Goal: Task Accomplishment & Management: Use online tool/utility

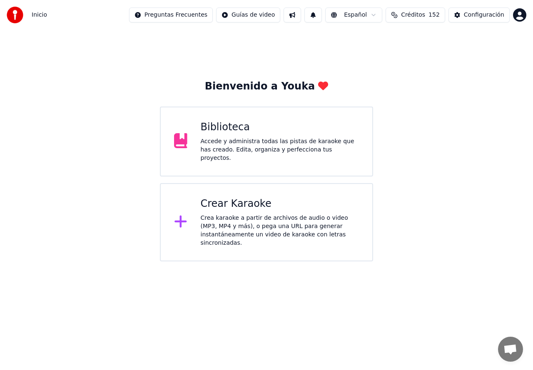
click at [222, 221] on div "Crea karaoke a partir de archivos de audio o video (MP3, MP4 y más), o pega una…" at bounding box center [280, 230] width 159 height 33
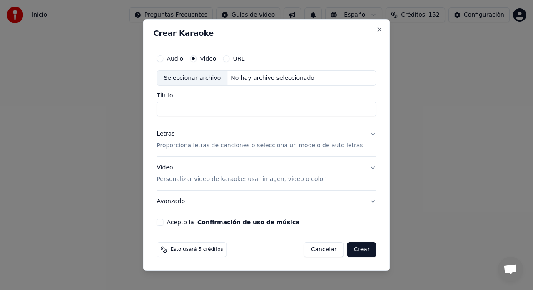
click at [191, 79] on div "Seleccionar archivo" at bounding box center [192, 78] width 70 height 15
type input "**********"
click at [184, 146] on p "Proporciona letras de canciones o selecciona un modelo de auto letras" at bounding box center [259, 146] width 206 height 8
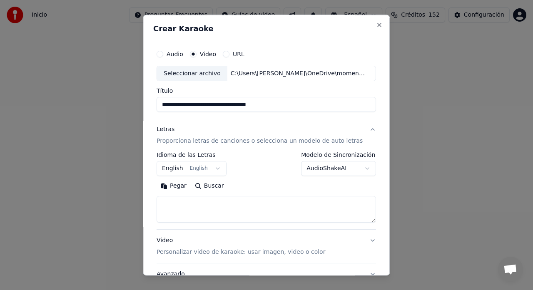
click at [171, 204] on textarea at bounding box center [265, 209] width 219 height 27
paste textarea "**********"
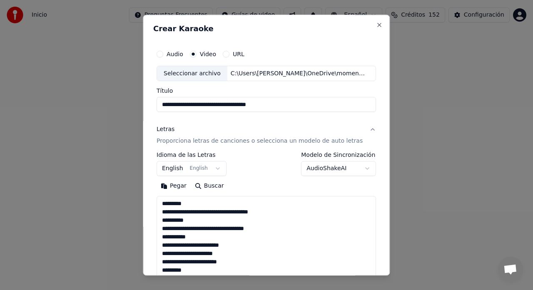
scroll to position [385, 0]
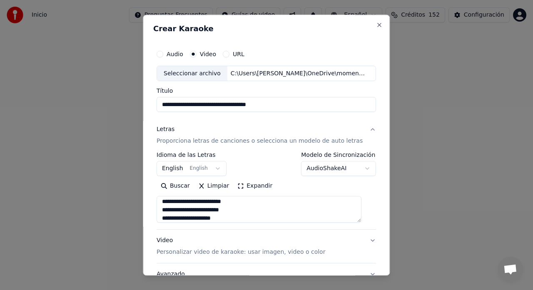
type textarea "**********"
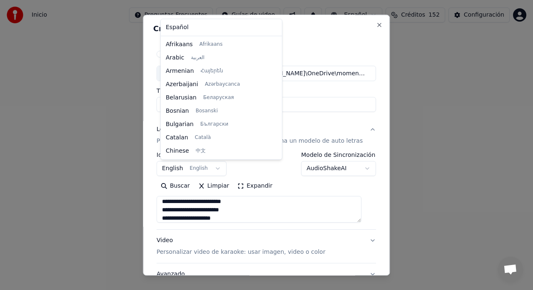
click at [174, 170] on body "**********" at bounding box center [266, 130] width 533 height 261
select select "**"
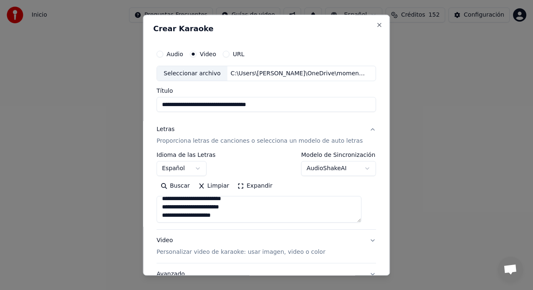
scroll to position [388, 0]
click at [170, 254] on p "Personalizar video de karaoke: usar imagen, video o color" at bounding box center [240, 252] width 169 height 8
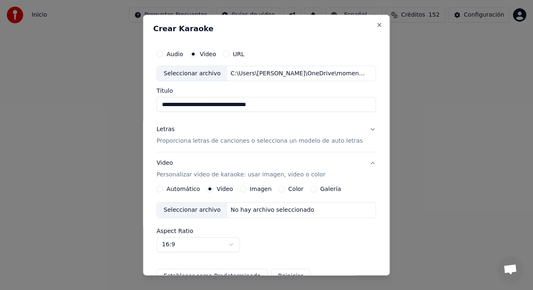
click at [244, 189] on button "Imagen" at bounding box center [243, 189] width 7 height 7
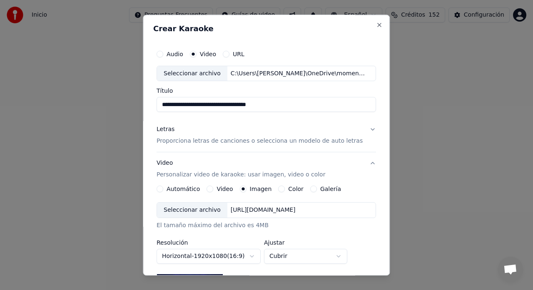
click at [310, 190] on button "Galería" at bounding box center [313, 189] width 7 height 7
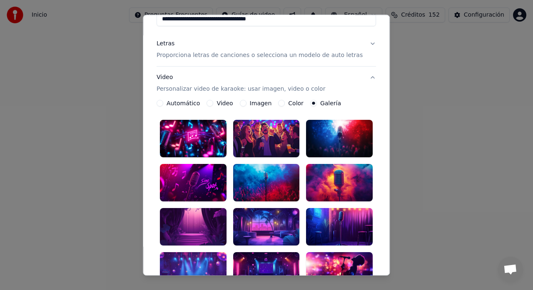
scroll to position [111, 0]
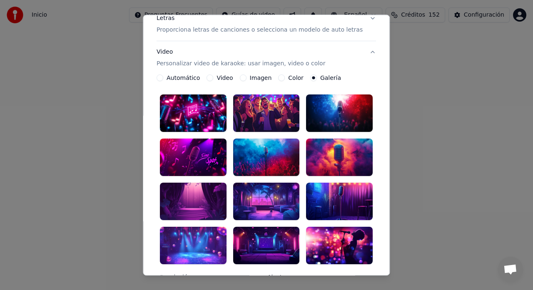
click at [276, 154] on div at bounding box center [266, 157] width 67 height 37
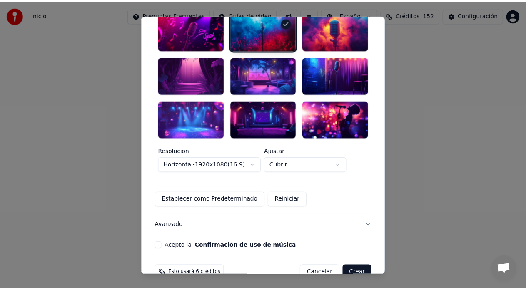
scroll to position [246, 0]
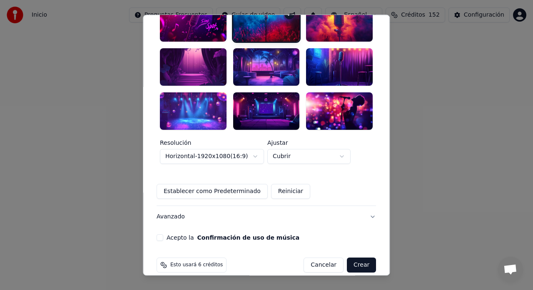
click at [163, 234] on button "Acepto la Confirmación de uso de música" at bounding box center [159, 237] width 7 height 7
click at [350, 258] on button "Crear" at bounding box center [361, 265] width 29 height 15
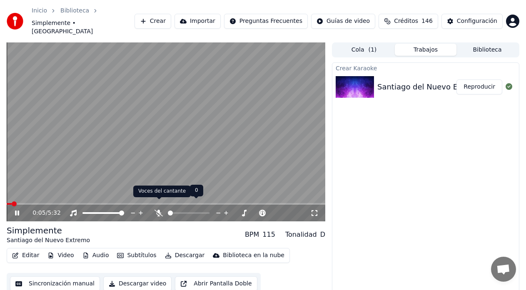
click at [160, 210] on icon at bounding box center [158, 213] width 8 height 7
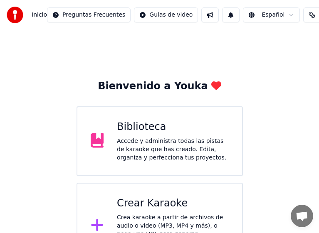
click at [145, 148] on div "Accede y administra todas las pistas de karaoke que has creado. Edita, organiza…" at bounding box center [173, 149] width 112 height 25
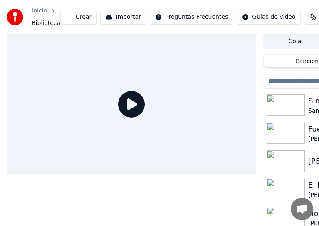
click at [277, 106] on img at bounding box center [286, 105] width 38 height 22
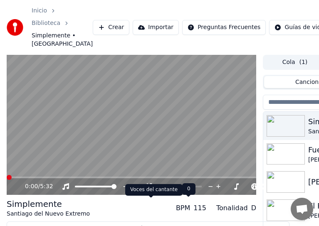
click at [159, 191] on div at bounding box center [184, 187] width 75 height 8
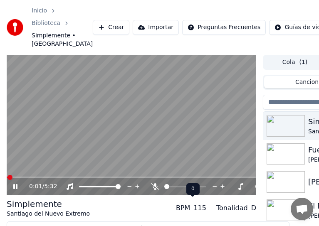
click at [153, 190] on icon at bounding box center [155, 187] width 8 height 7
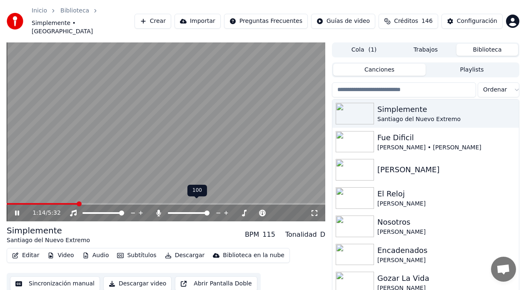
click at [159, 210] on icon at bounding box center [158, 213] width 5 height 7
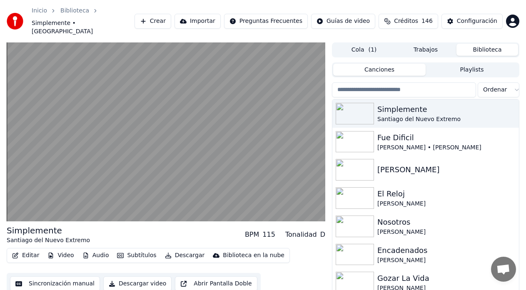
click at [60, 276] on button "Sincronización manual" at bounding box center [55, 283] width 90 height 15
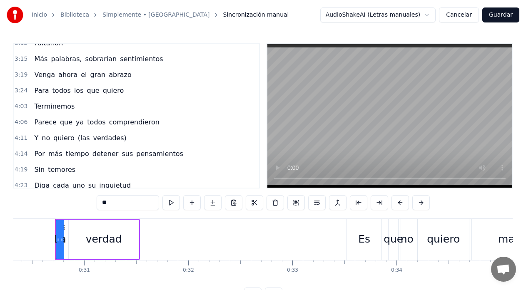
scroll to position [447, 0]
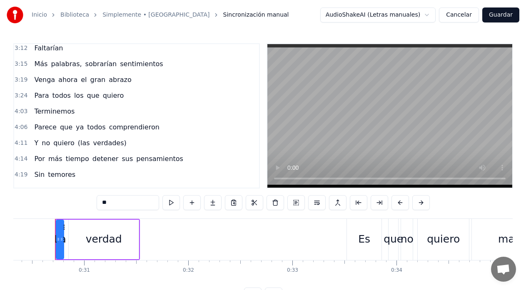
click at [92, 142] on span "verdades)" at bounding box center [109, 143] width 35 height 10
type input "*********"
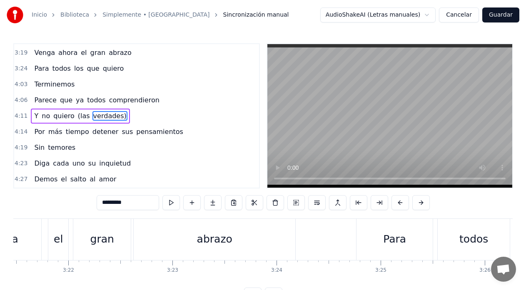
scroll to position [0, 26309]
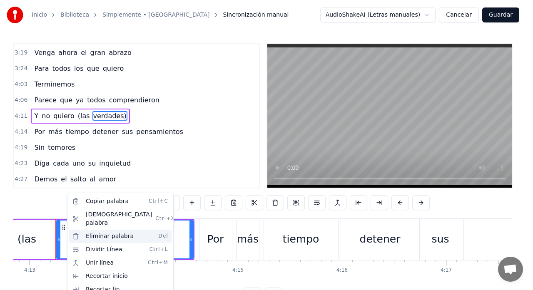
click at [94, 230] on div "Eliminar palabra Del" at bounding box center [120, 236] width 102 height 13
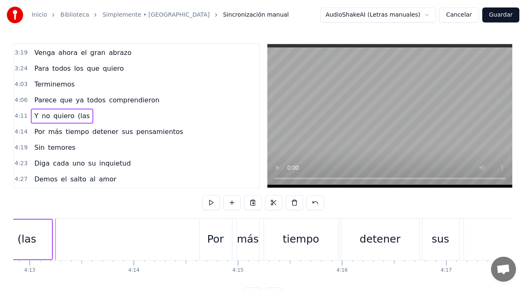
click at [34, 243] on div "(las" at bounding box center [26, 239] width 19 height 16
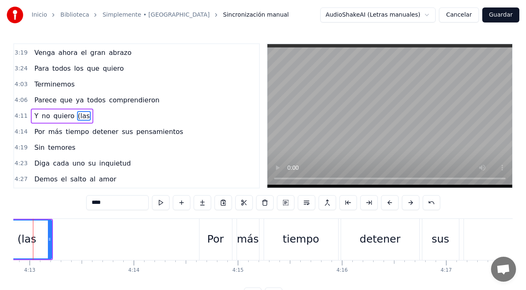
scroll to position [0, 26287]
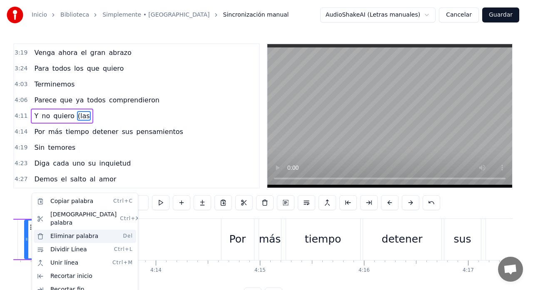
click at [69, 230] on div "Eliminar palabra Del" at bounding box center [85, 236] width 102 height 13
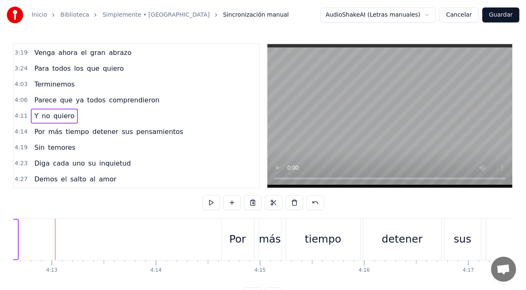
click at [503, 10] on button "Guardar" at bounding box center [500, 14] width 37 height 15
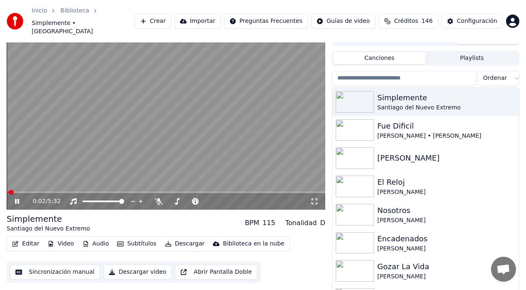
scroll to position [18, 0]
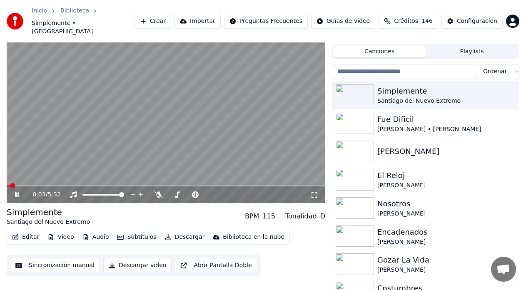
click at [60, 259] on button "Sincronización manual" at bounding box center [55, 265] width 90 height 15
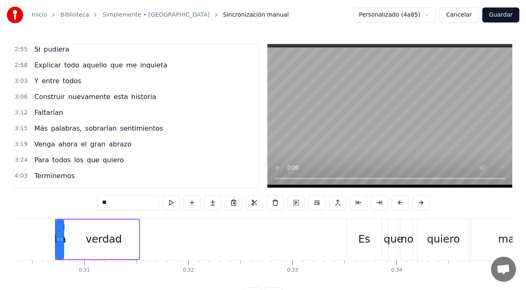
scroll to position [631, 0]
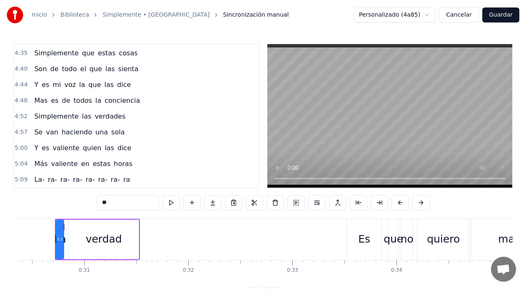
click at [38, 184] on span "La-" at bounding box center [39, 180] width 12 height 10
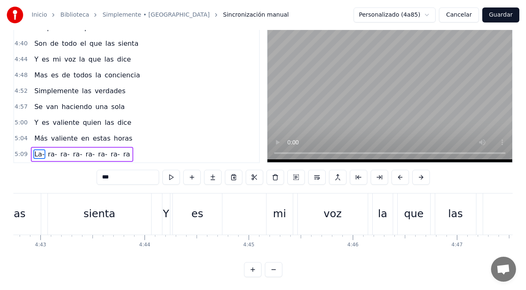
scroll to position [0, 32125]
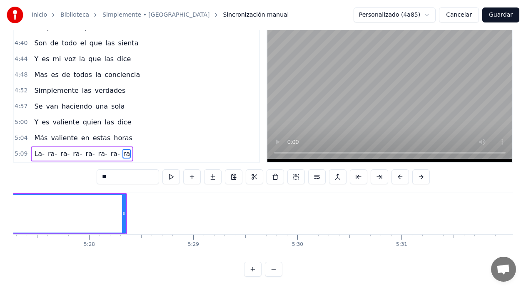
scroll to position [0, 33757]
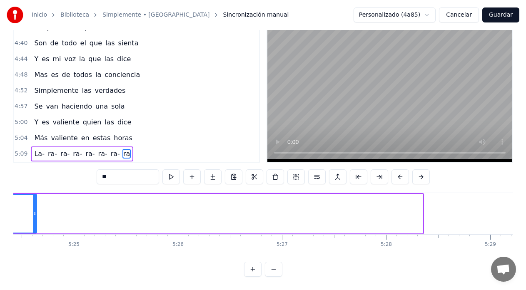
drag, startPoint x: 421, startPoint y: 208, endPoint x: 35, endPoint y: 212, distance: 385.8
click at [35, 212] on div at bounding box center [34, 214] width 3 height 38
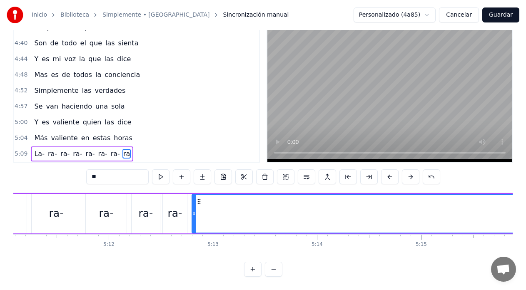
scroll to position [0, 32354]
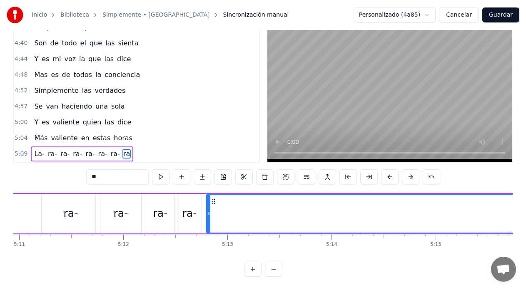
click at [50, 195] on div "ra-" at bounding box center [70, 214] width 49 height 40
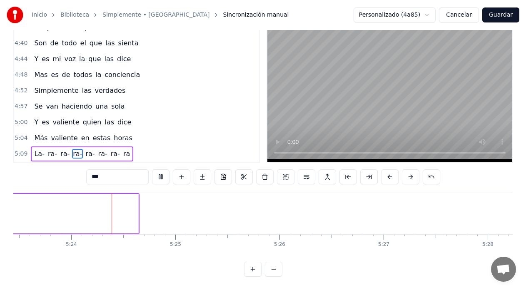
scroll to position [0, 33672]
drag, startPoint x: 119, startPoint y: 207, endPoint x: 0, endPoint y: 214, distance: 119.7
click at [0, 214] on div "Inicio Biblioteca Simplemente • Santiago del Nuevo Extremo Sincronización manua…" at bounding box center [263, 125] width 526 height 303
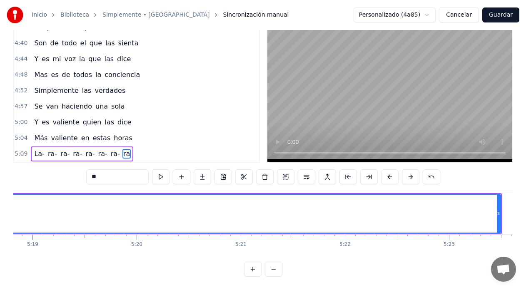
scroll to position [0, 33173]
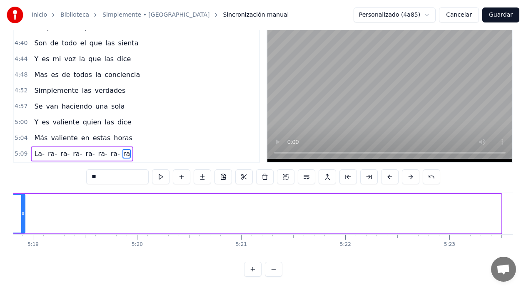
drag, startPoint x: 498, startPoint y: 206, endPoint x: 22, endPoint y: 219, distance: 475.9
click at [22, 219] on div at bounding box center [22, 214] width 3 height 38
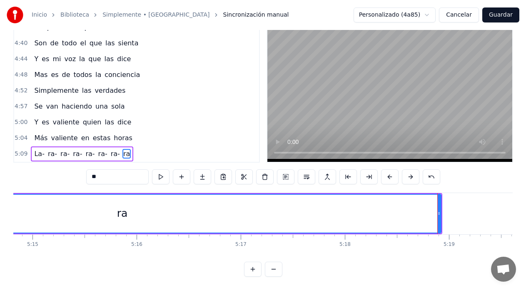
scroll to position [0, 32756]
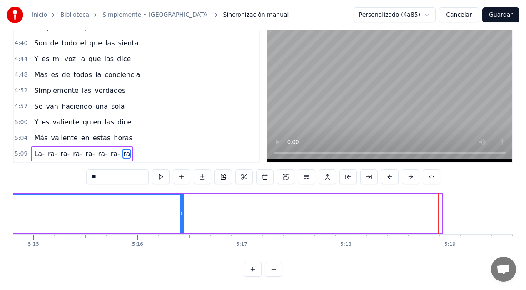
drag, startPoint x: 433, startPoint y: 207, endPoint x: 180, endPoint y: 218, distance: 252.9
click at [180, 218] on div at bounding box center [181, 214] width 3 height 38
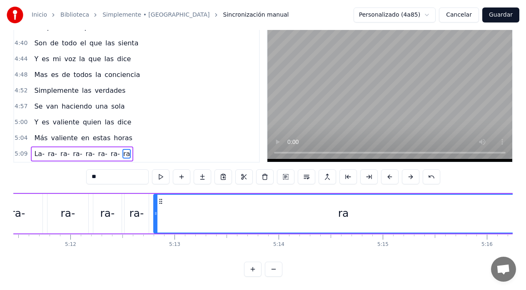
scroll to position [0, 32407]
click at [26, 196] on div "ra-" at bounding box center [18, 214] width 49 height 40
type input "***"
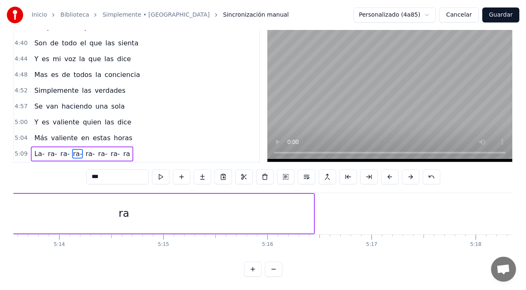
scroll to position [0, 32606]
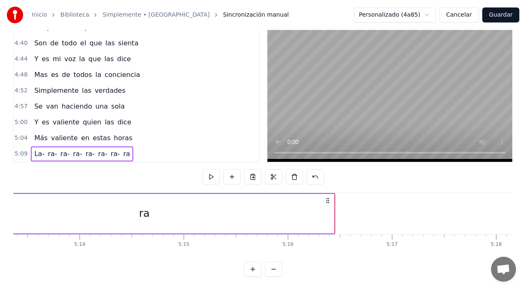
click at [333, 208] on div "ra" at bounding box center [144, 214] width 380 height 40
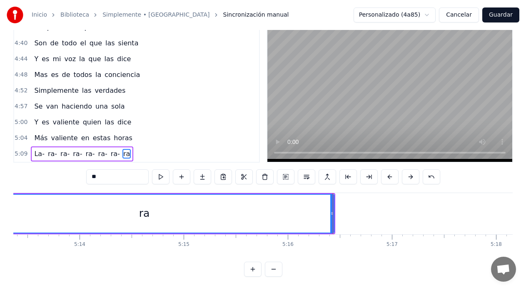
drag, startPoint x: 333, startPoint y: 207, endPoint x: 327, endPoint y: 207, distance: 5.8
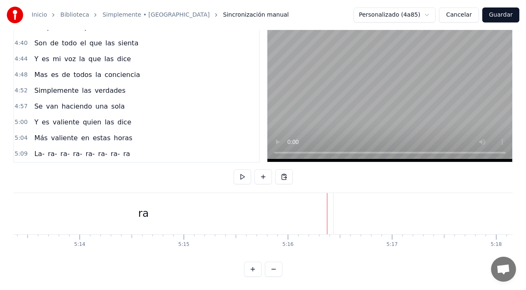
click at [330, 207] on div "ra" at bounding box center [143, 213] width 379 height 41
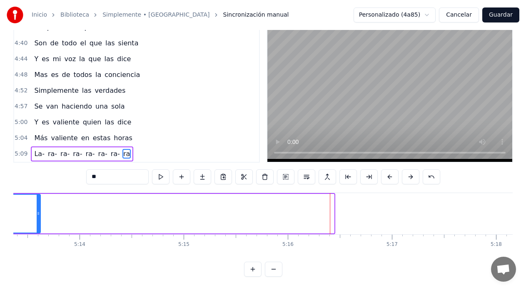
drag, startPoint x: 333, startPoint y: 206, endPoint x: 39, endPoint y: 209, distance: 293.4
click at [39, 210] on icon at bounding box center [38, 213] width 3 height 7
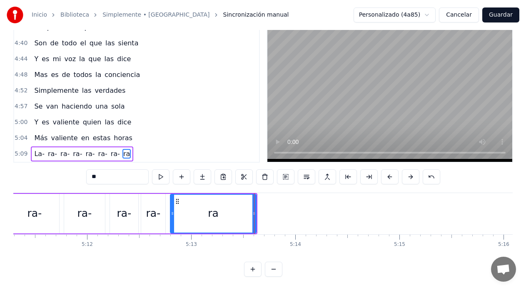
scroll to position [0, 32390]
click at [493, 17] on button "Guardar" at bounding box center [500, 14] width 37 height 15
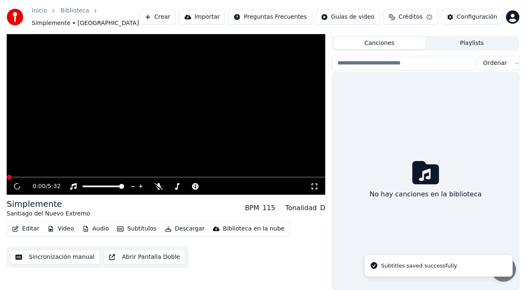
scroll to position [18, 0]
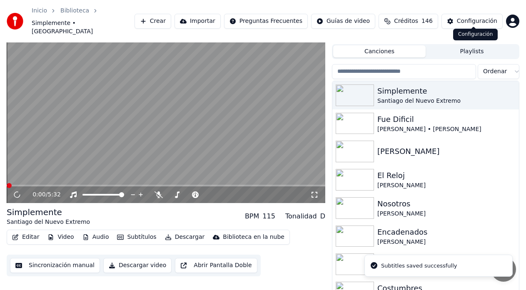
click at [479, 17] on div "Configuración" at bounding box center [477, 21] width 40 height 8
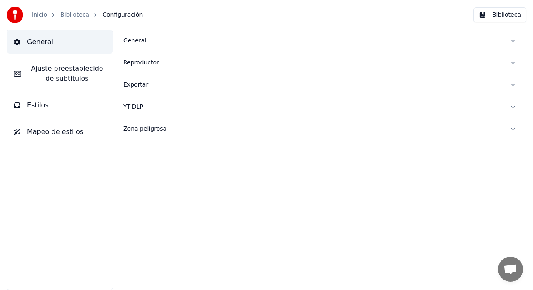
click at [141, 39] on div "General" at bounding box center [313, 41] width 380 height 8
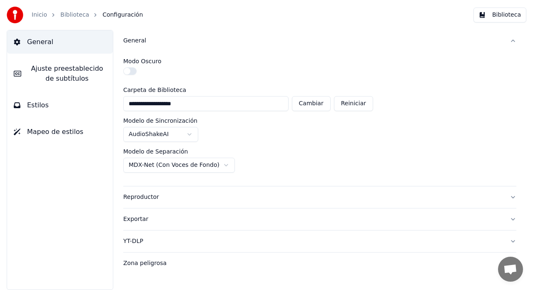
click at [36, 73] on span "Ajuste preestablecido de subtítulos" at bounding box center [67, 74] width 78 height 20
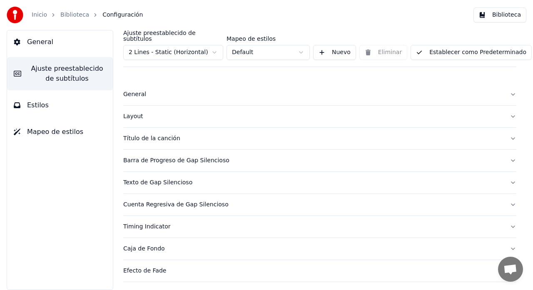
click at [55, 70] on span "Ajuste preestablecido de subtítulos" at bounding box center [67, 74] width 78 height 20
click at [132, 92] on div "General" at bounding box center [313, 94] width 380 height 8
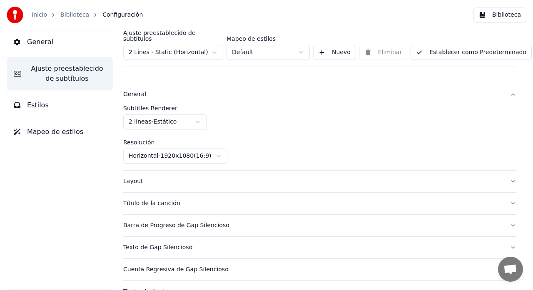
click at [132, 92] on div "General" at bounding box center [313, 94] width 380 height 8
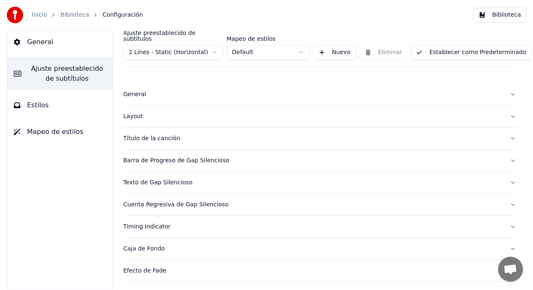
click at [151, 157] on div "Barra de Progreso de Gap Silencioso" at bounding box center [313, 160] width 380 height 8
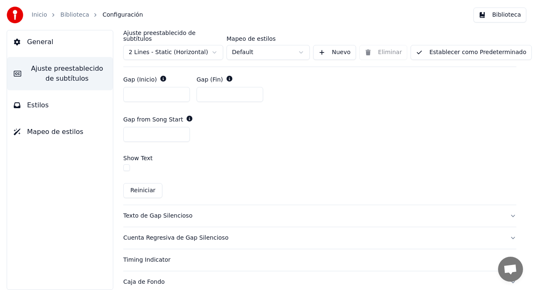
scroll to position [472, 0]
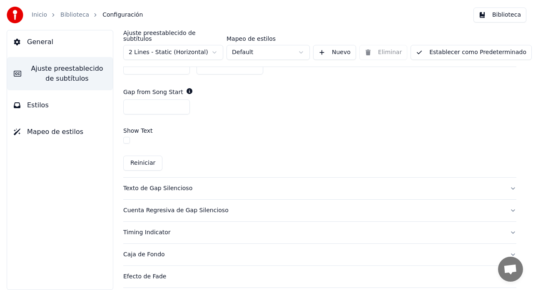
click at [508, 181] on button "Texto de Gap Silencioso" at bounding box center [319, 189] width 393 height 22
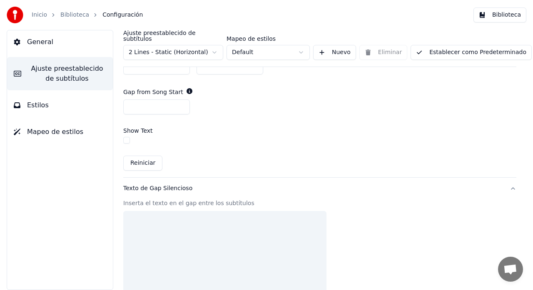
scroll to position [431, 0]
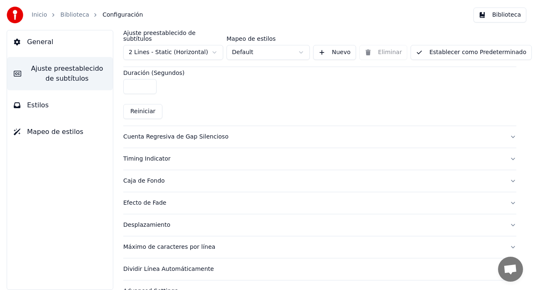
click at [44, 76] on span "Ajuste preestablecido de subtítulos" at bounding box center [67, 74] width 78 height 20
click at [37, 110] on span "Estilos" at bounding box center [38, 105] width 22 height 10
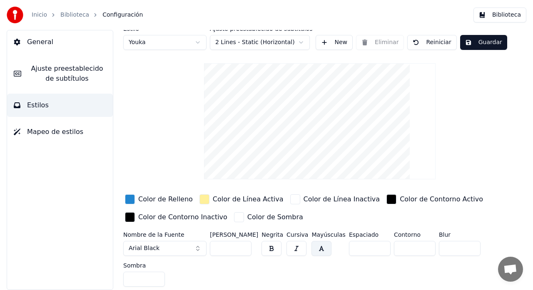
scroll to position [0, 0]
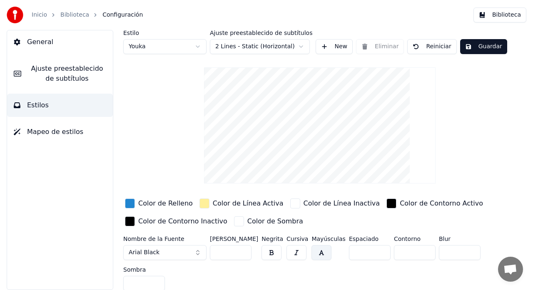
click at [243, 254] on input "**" at bounding box center [231, 252] width 42 height 15
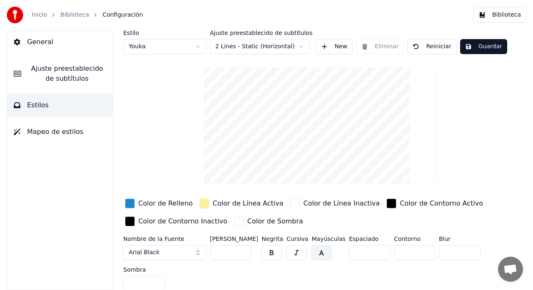
click at [243, 254] on input "**" at bounding box center [231, 252] width 42 height 15
type input "**"
click at [243, 254] on input "**" at bounding box center [231, 252] width 42 height 15
click at [271, 253] on button "button" at bounding box center [271, 252] width 20 height 15
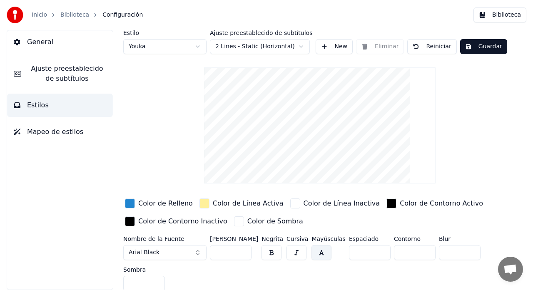
click at [475, 48] on button "Guardar" at bounding box center [483, 46] width 47 height 15
click at [504, 15] on button "Biblioteca" at bounding box center [499, 14] width 53 height 15
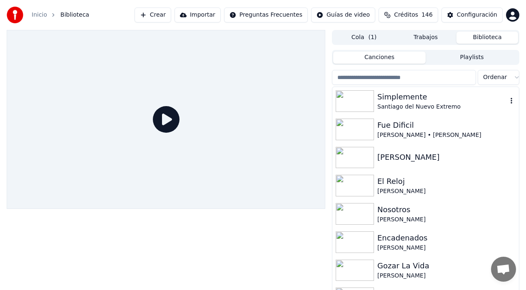
click at [361, 107] on img at bounding box center [354, 101] width 38 height 22
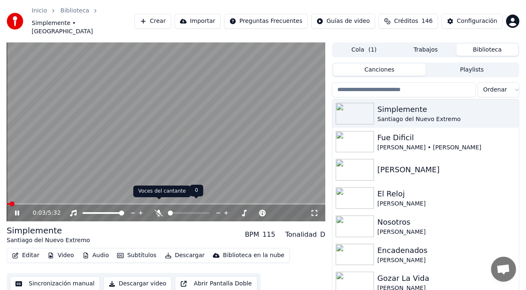
click at [156, 210] on icon at bounding box center [158, 213] width 8 height 7
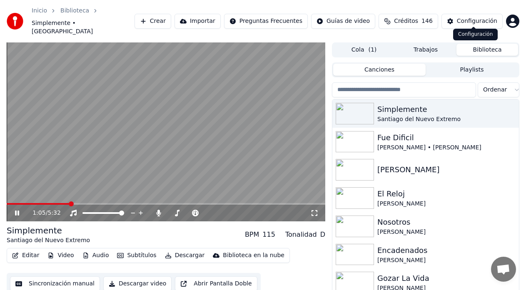
click at [461, 19] on div "Configuración" at bounding box center [477, 21] width 40 height 8
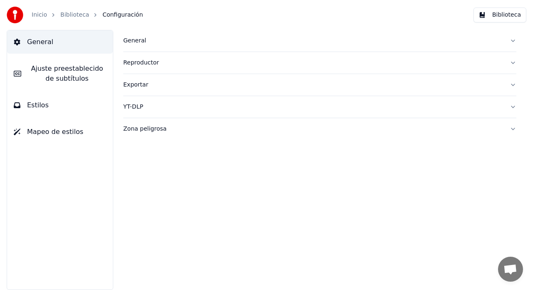
click at [513, 40] on button "General" at bounding box center [319, 41] width 393 height 22
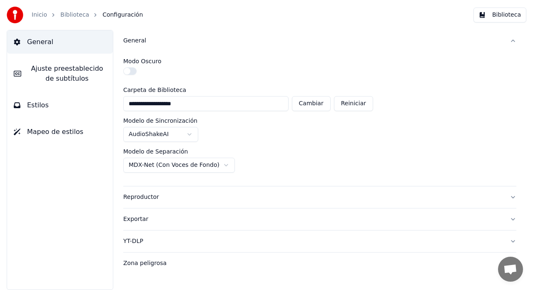
click at [511, 40] on button "General" at bounding box center [319, 41] width 393 height 22
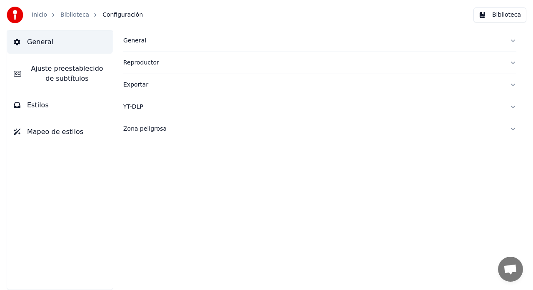
click at [513, 65] on button "Reproductor" at bounding box center [319, 63] width 393 height 22
click at [517, 87] on div "General Reproductor Exportar YT-DLP Zona peligrosa" at bounding box center [320, 160] width 426 height 260
click at [515, 85] on button "Exportar" at bounding box center [319, 85] width 393 height 22
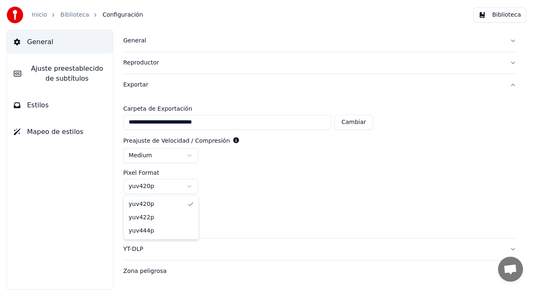
click at [190, 188] on html "**********" at bounding box center [266, 145] width 533 height 290
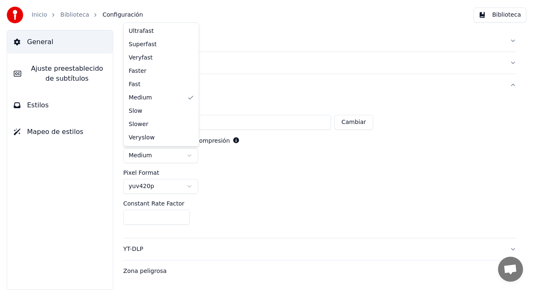
click at [191, 156] on html "**********" at bounding box center [266, 145] width 533 height 290
click at [494, 138] on html "**********" at bounding box center [266, 145] width 533 height 290
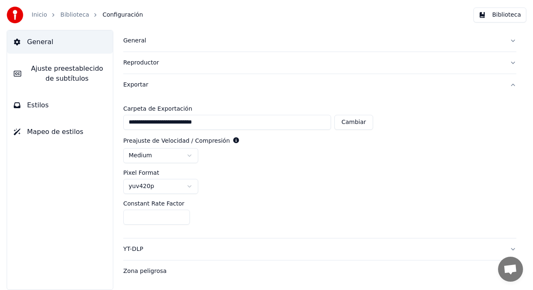
click at [514, 84] on button "Exportar" at bounding box center [319, 85] width 393 height 22
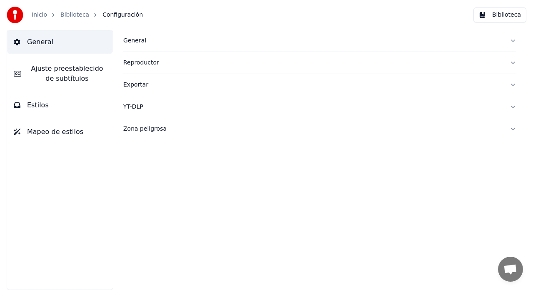
click at [516, 109] on div "General Reproductor Exportar YT-DLP Zona peligrosa" at bounding box center [320, 160] width 426 height 260
click at [515, 107] on button "YT-DLP" at bounding box center [319, 107] width 393 height 22
click at [515, 125] on button "Zona peligrosa" at bounding box center [319, 129] width 393 height 22
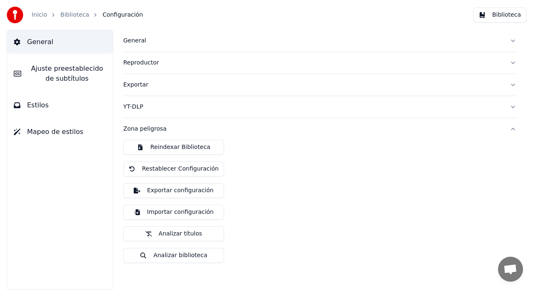
click at [42, 106] on span "Estilos" at bounding box center [38, 105] width 22 height 10
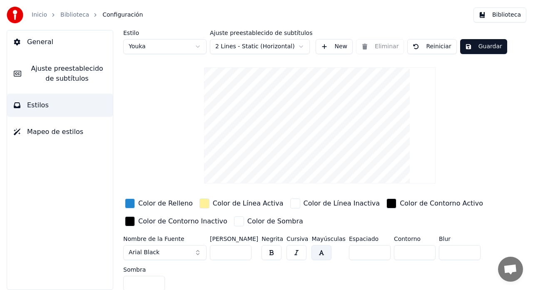
click at [43, 131] on span "Mapeo de estilos" at bounding box center [55, 132] width 56 height 10
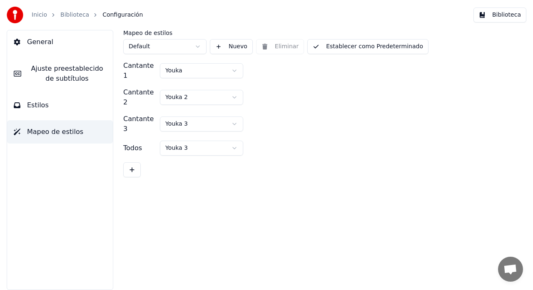
drag, startPoint x: 38, startPoint y: 43, endPoint x: 47, endPoint y: 43, distance: 9.2
click at [38, 42] on span "General" at bounding box center [40, 42] width 26 height 10
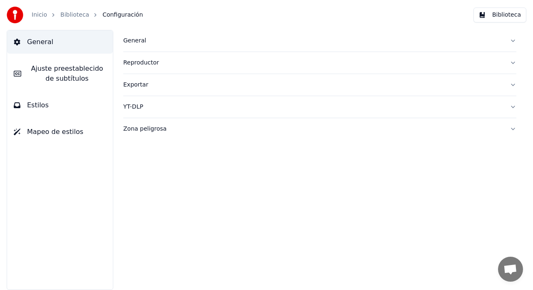
click at [513, 132] on button "Zona peligrosa" at bounding box center [319, 129] width 393 height 22
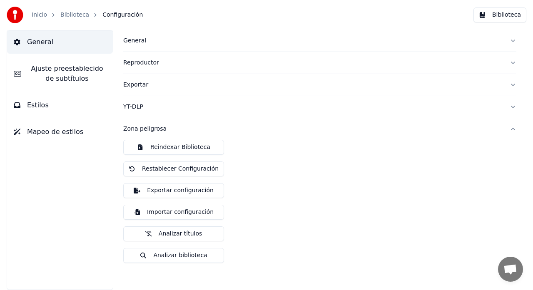
click at [151, 171] on button "Restablecer Configuración" at bounding box center [173, 168] width 101 height 15
